Goal: Task Accomplishment & Management: Manage account settings

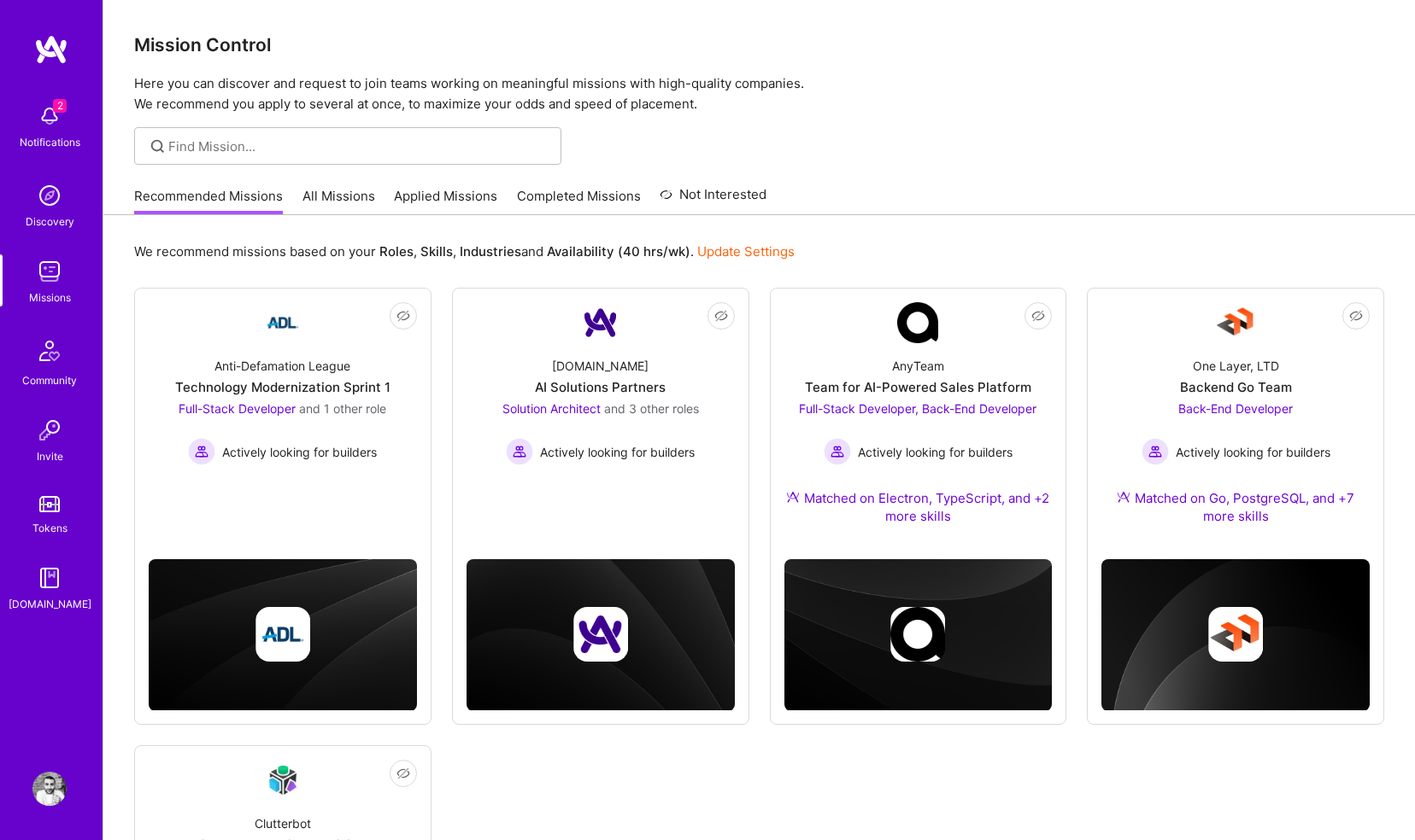
click at [49, 112] on img at bounding box center [49, 116] width 34 height 34
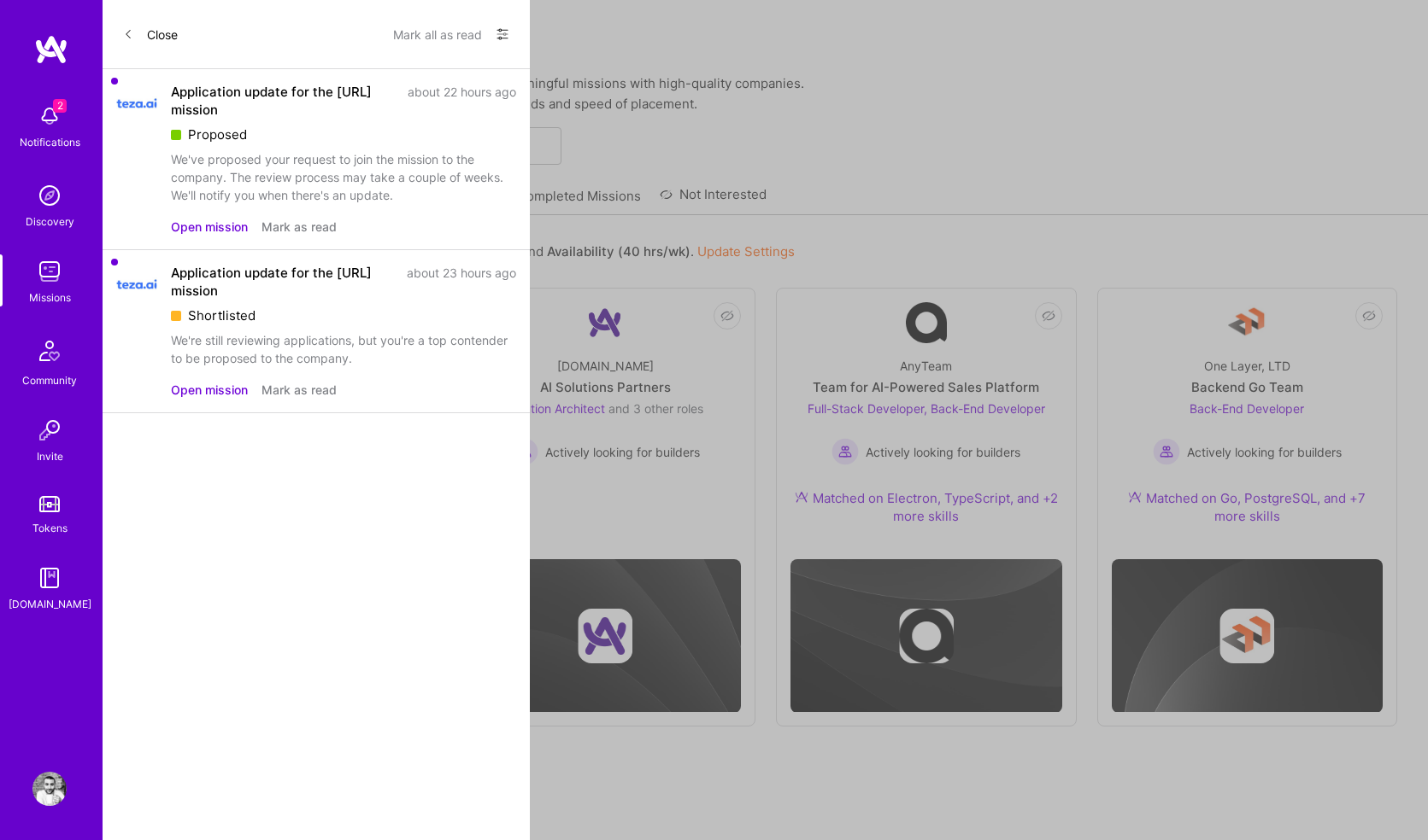
click at [291, 224] on button "Mark as read" at bounding box center [298, 226] width 75 height 18
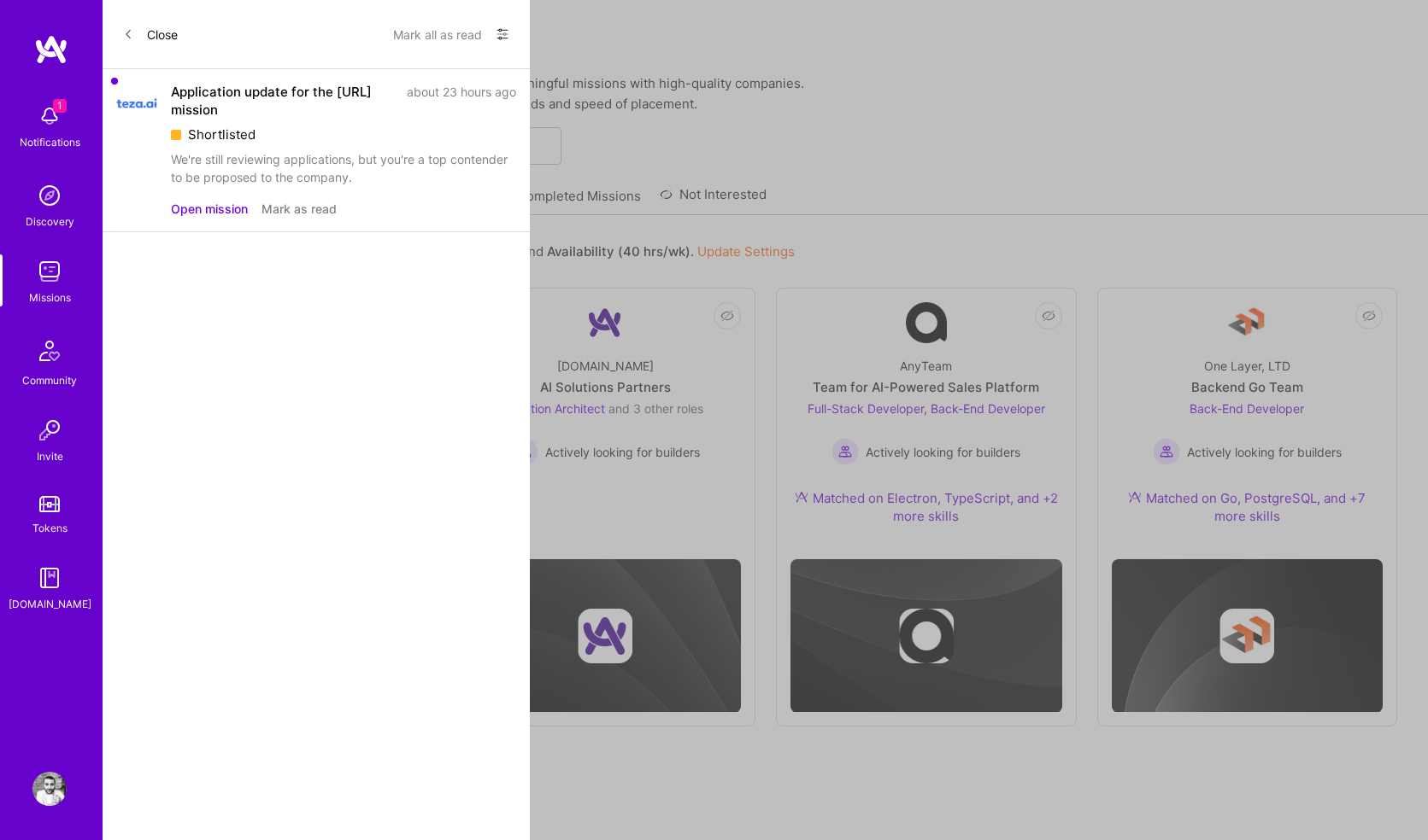
click at [302, 198] on div "Application update for the [URL] mission about 23 hours ago Shortlisted We're s…" at bounding box center [344, 150] width 345 height 135
click at [305, 214] on button "Mark as read" at bounding box center [298, 208] width 75 height 18
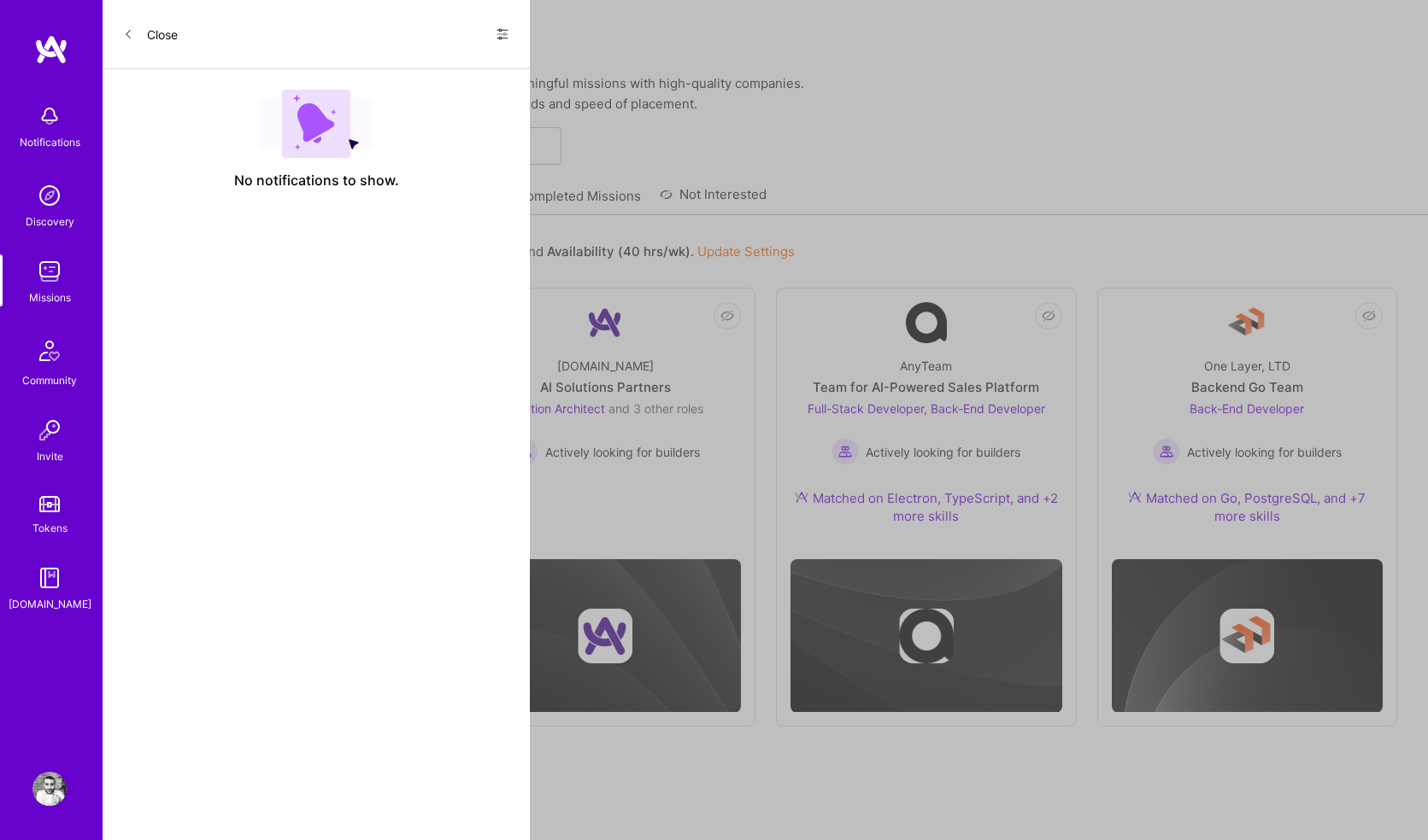
click at [843, 114] on div "Notifications Discovery Missions Community Invite Tokens [DOMAIN_NAME] Profile …" at bounding box center [714, 618] width 1428 height 1235
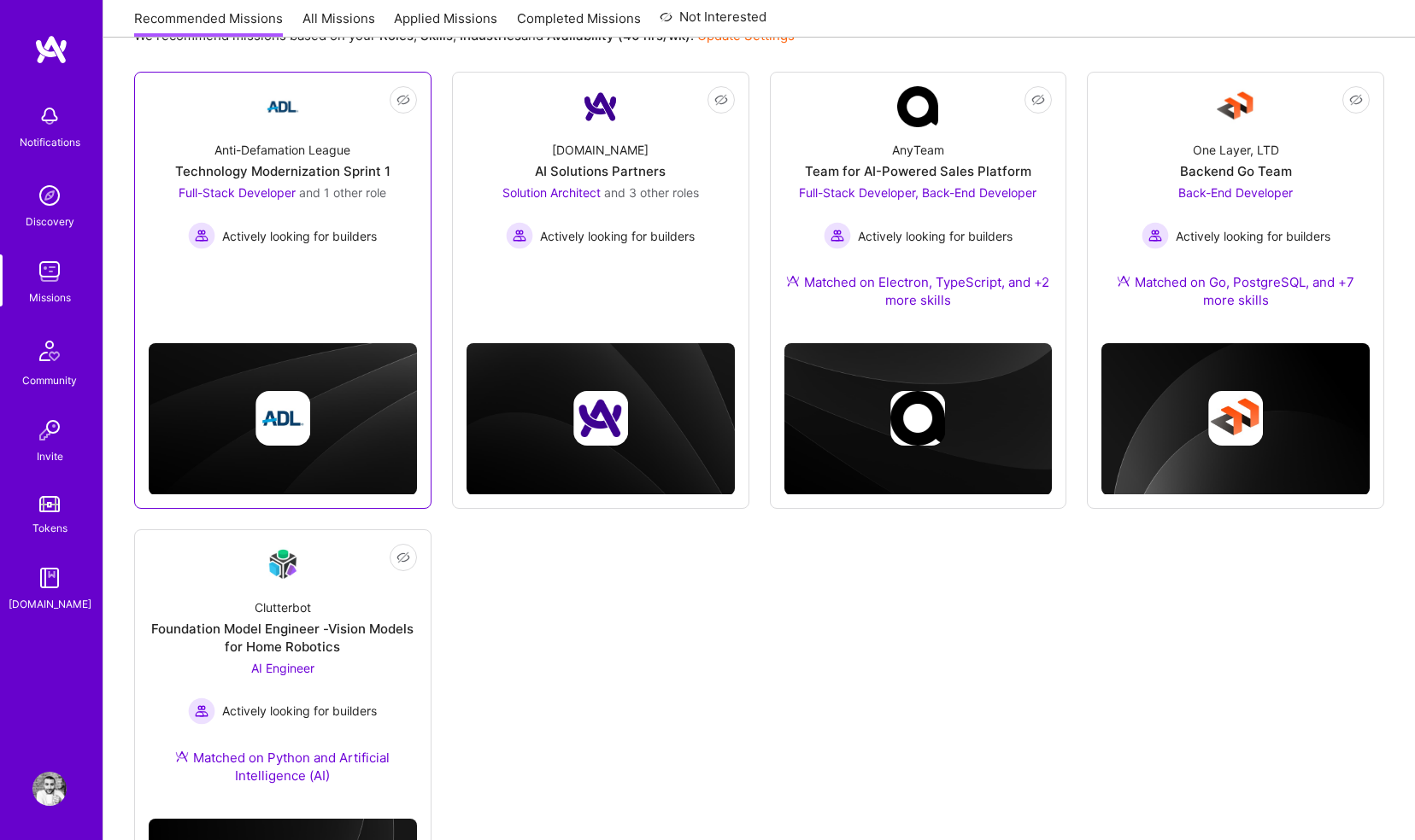
scroll to position [224, 0]
